Goal: Download file/media

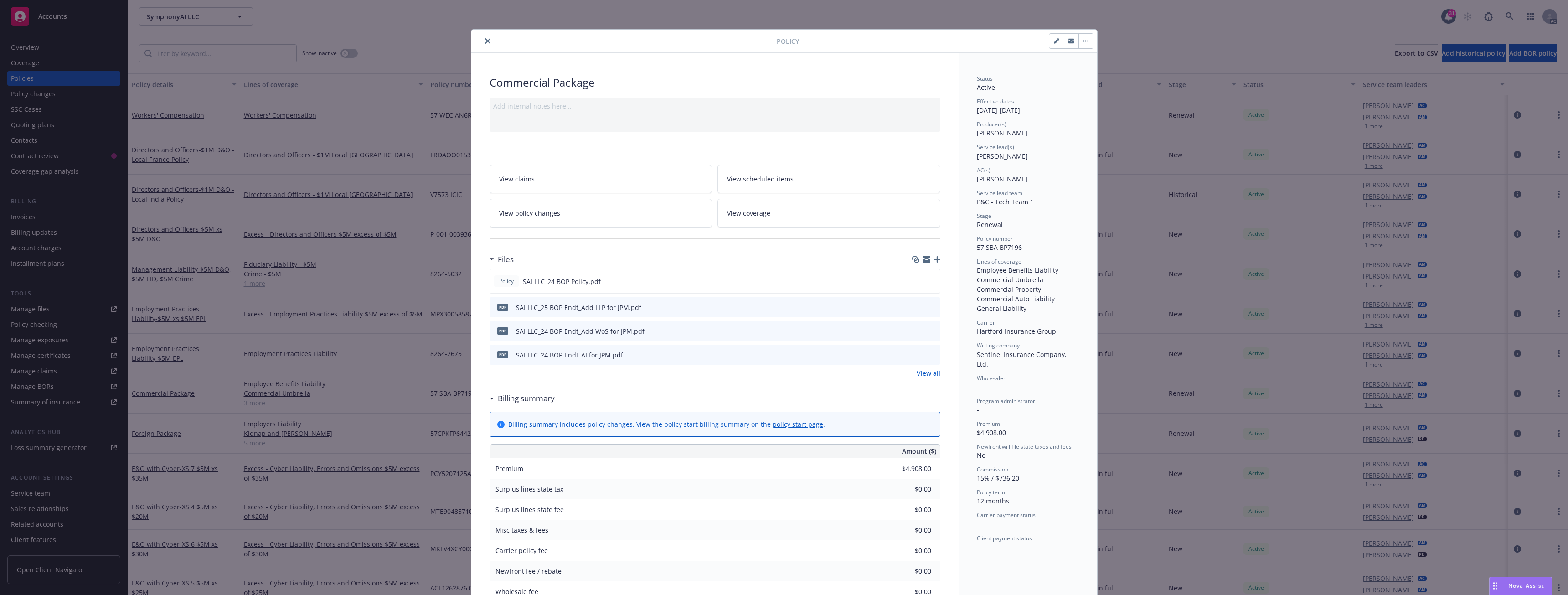
click at [477, 40] on div at bounding box center [626, 41] width 302 height 11
click at [486, 39] on icon "close" at bounding box center [488, 41] width 5 height 5
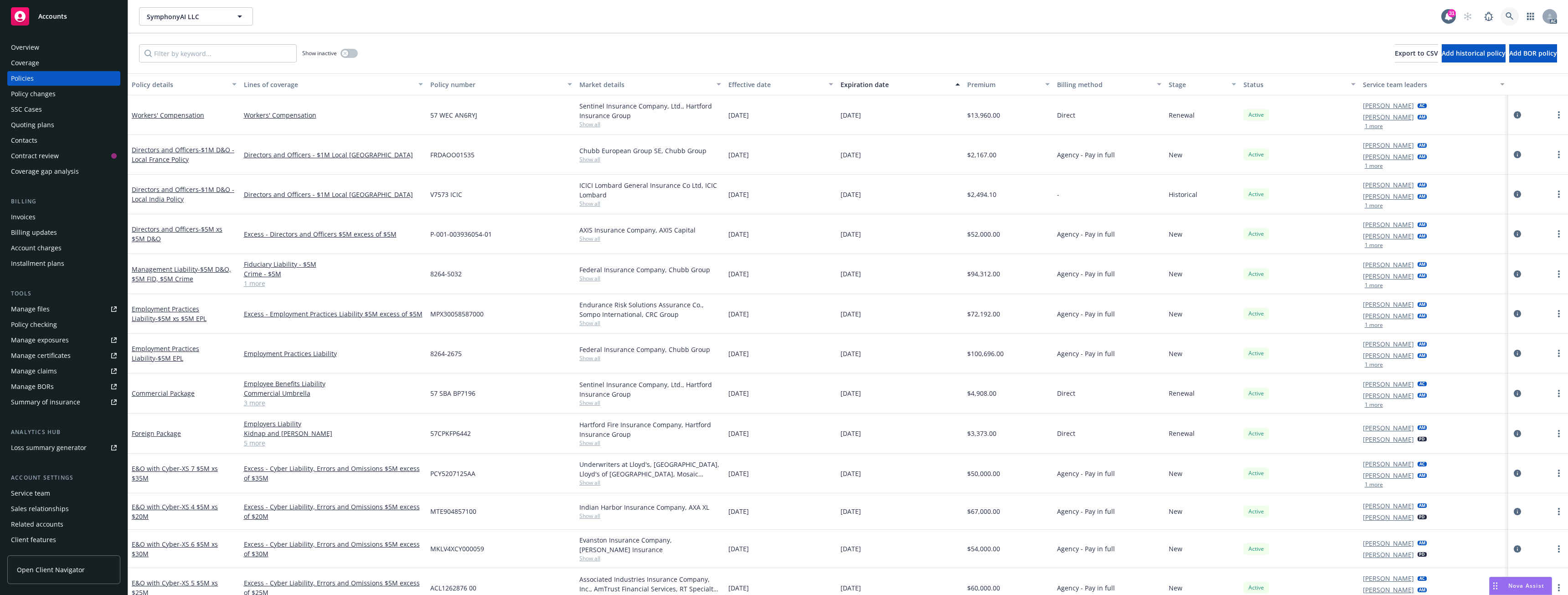
click at [1511, 16] on icon at bounding box center [1509, 16] width 8 height 8
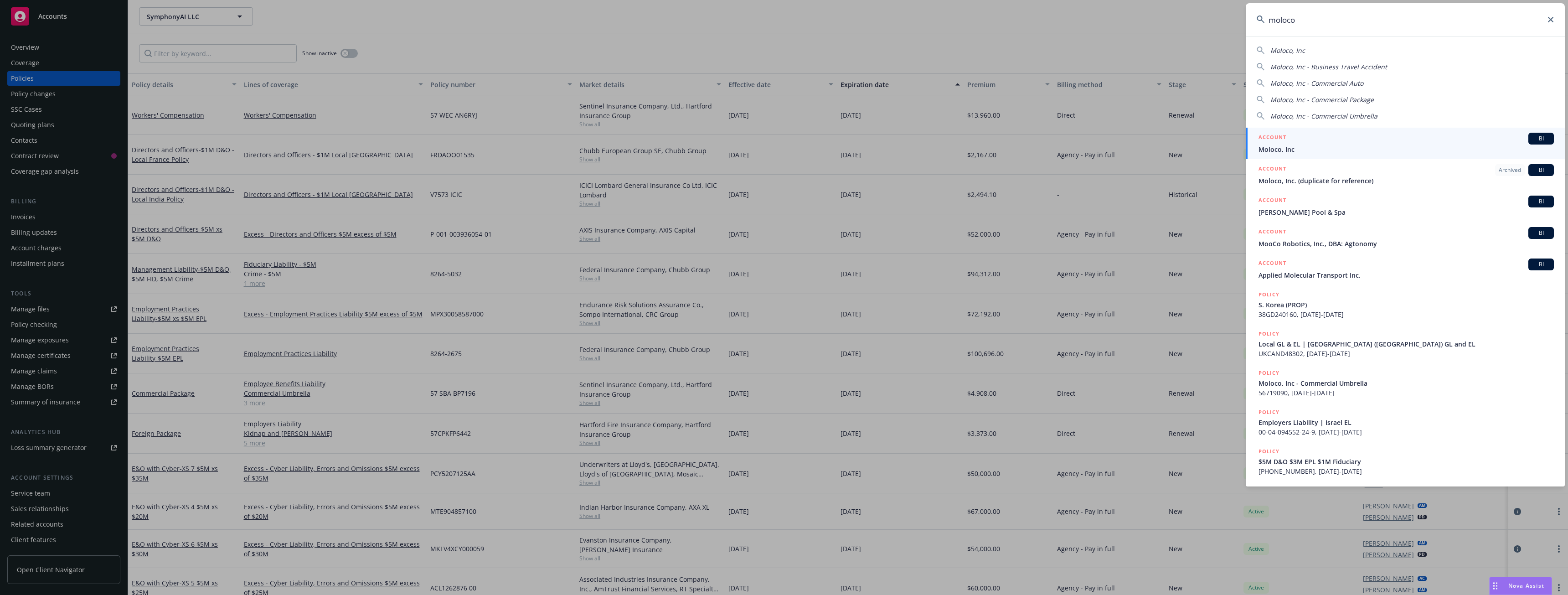
type input "moloco"
click at [1333, 143] on div "ACCOUNT BI" at bounding box center [1406, 138] width 295 height 12
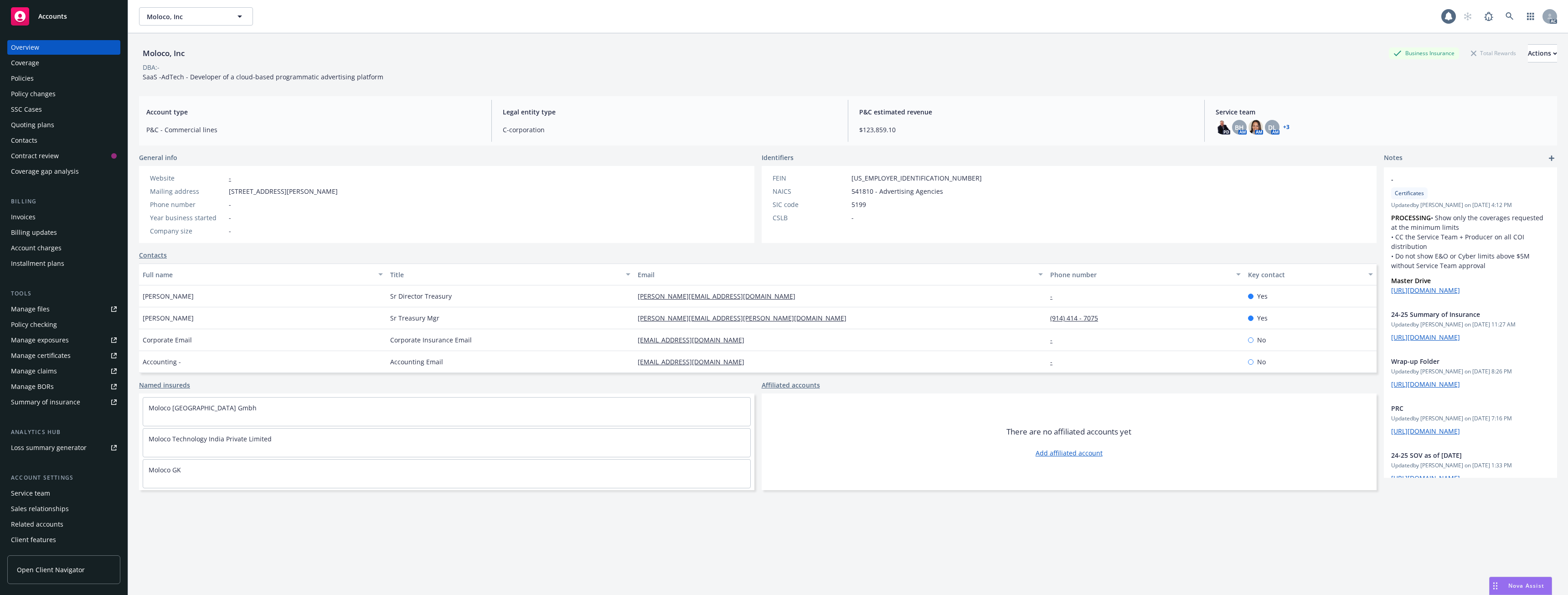
click at [68, 77] on div "Policies" at bounding box center [64, 79] width 106 height 15
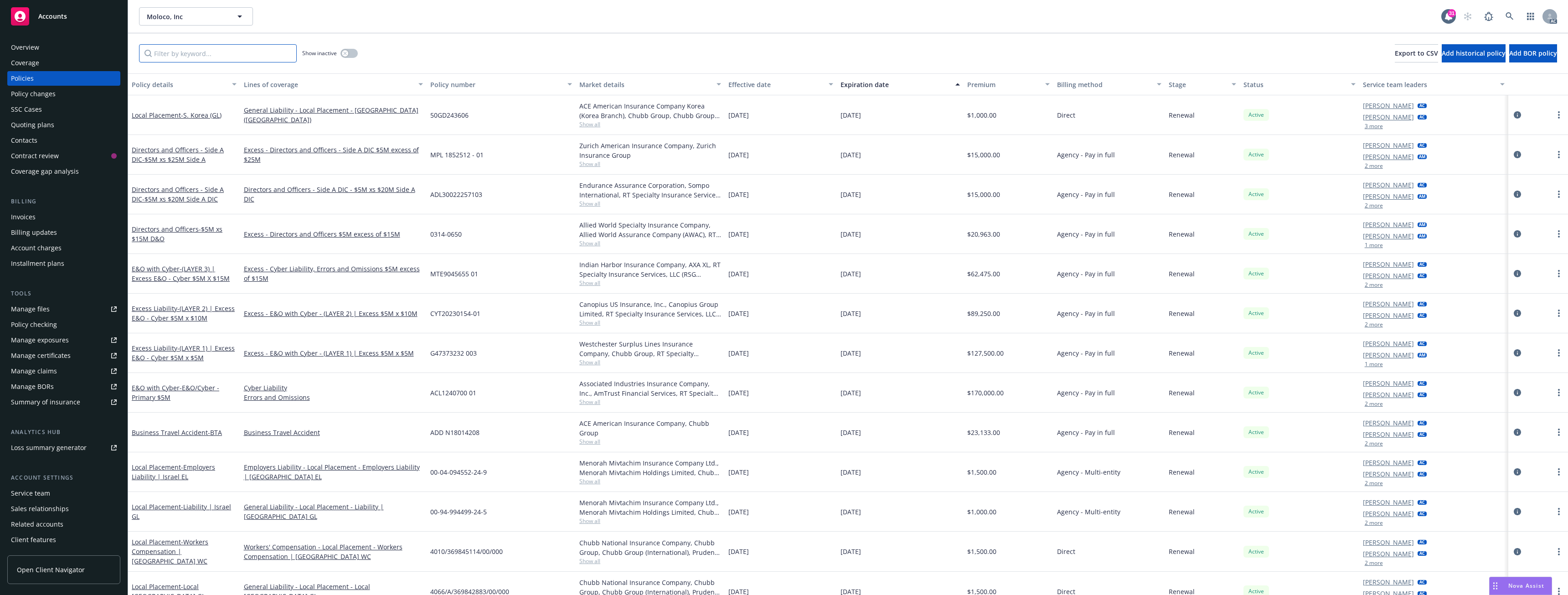
click at [184, 55] on input "Filter by keyword..." at bounding box center [217, 54] width 158 height 18
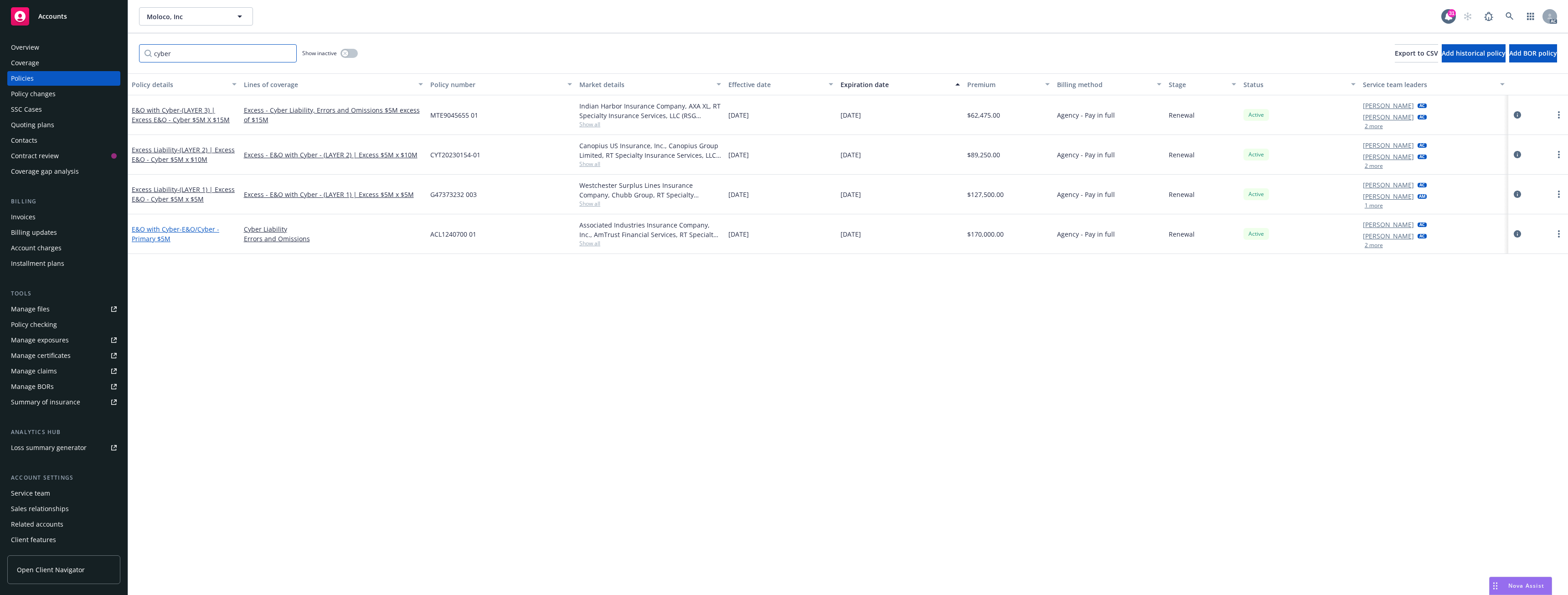
type input "cyber"
click at [151, 239] on span "- E&O/Cyber - Primary $5M" at bounding box center [175, 234] width 88 height 18
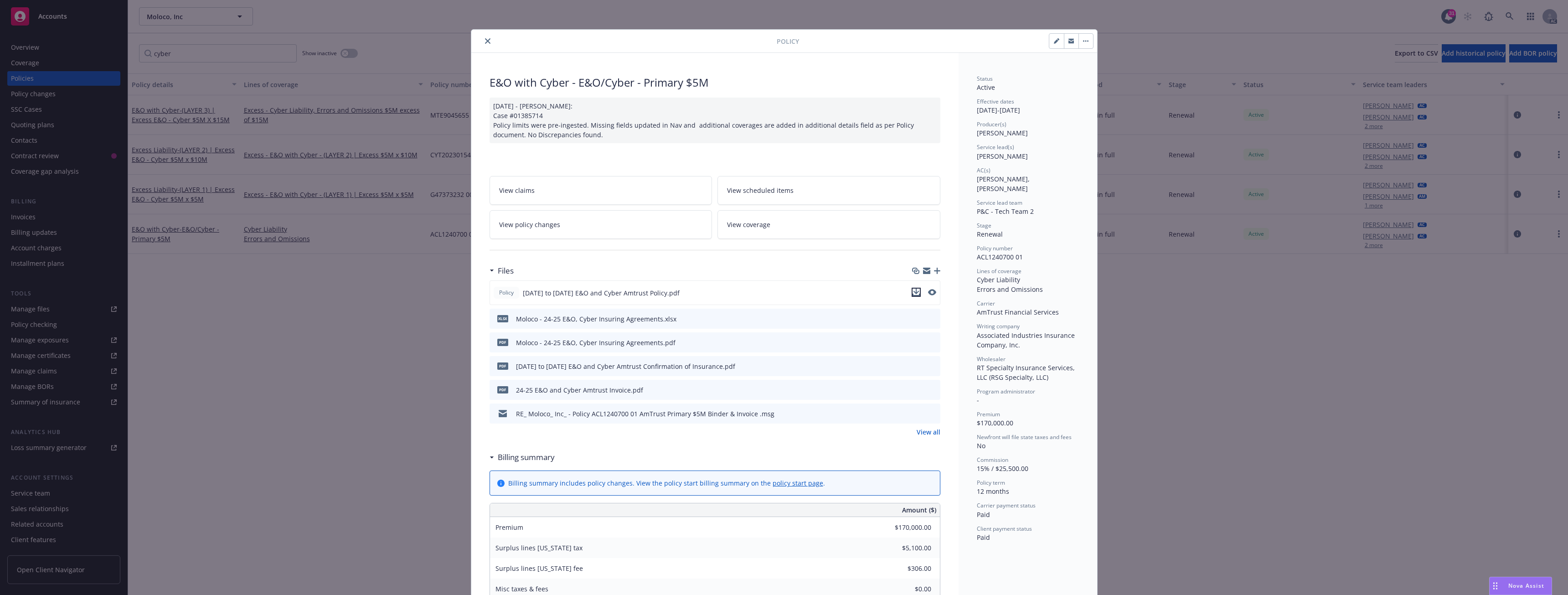
click at [912, 290] on icon "download file" at bounding box center [916, 292] width 7 height 7
